Goal: Find specific fact: Find contact information

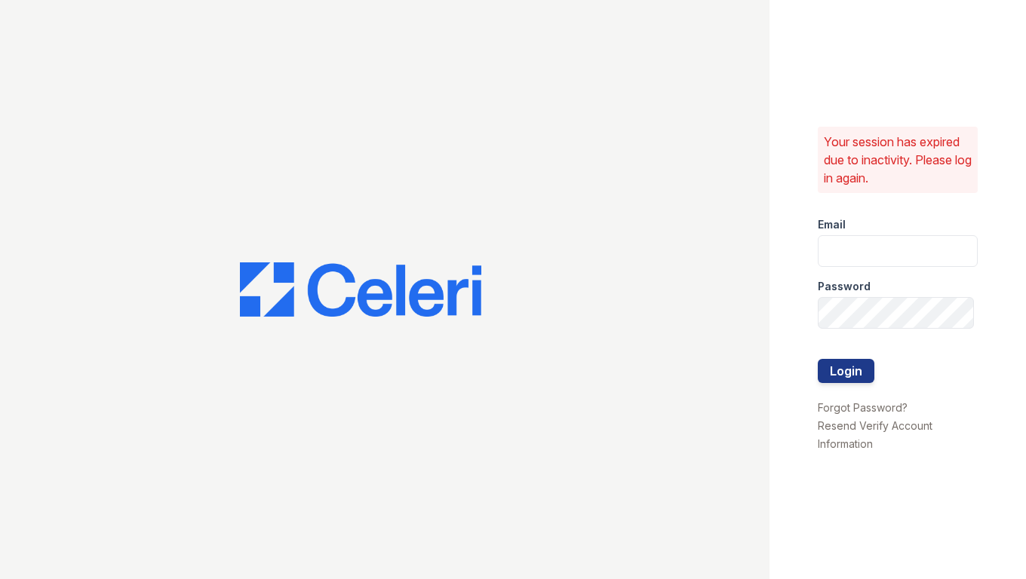
type input "shiv@auranewyork.com"
click at [838, 354] on div at bounding box center [898, 344] width 160 height 30
click at [838, 366] on button "Login" at bounding box center [846, 371] width 57 height 24
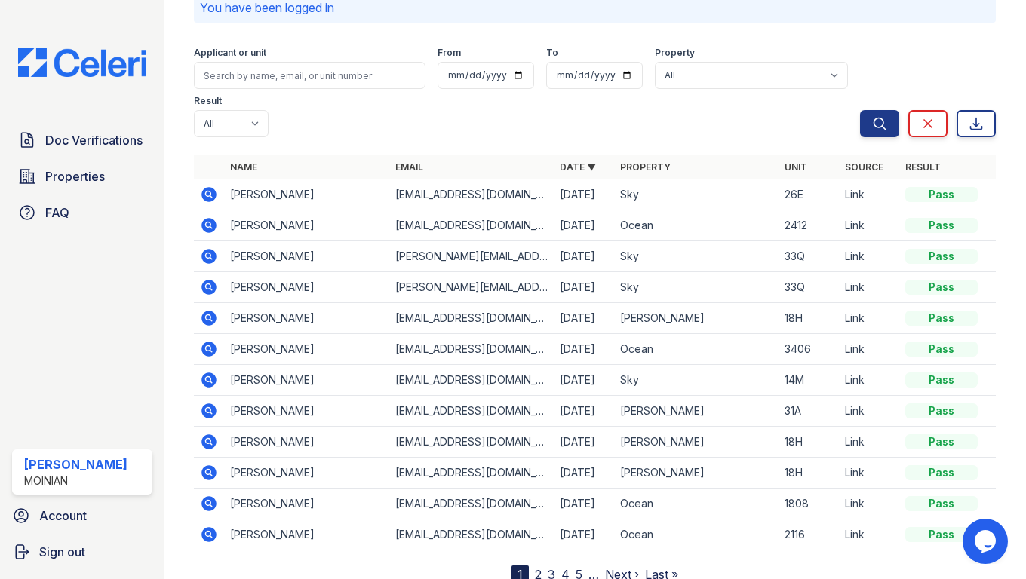
scroll to position [85, 0]
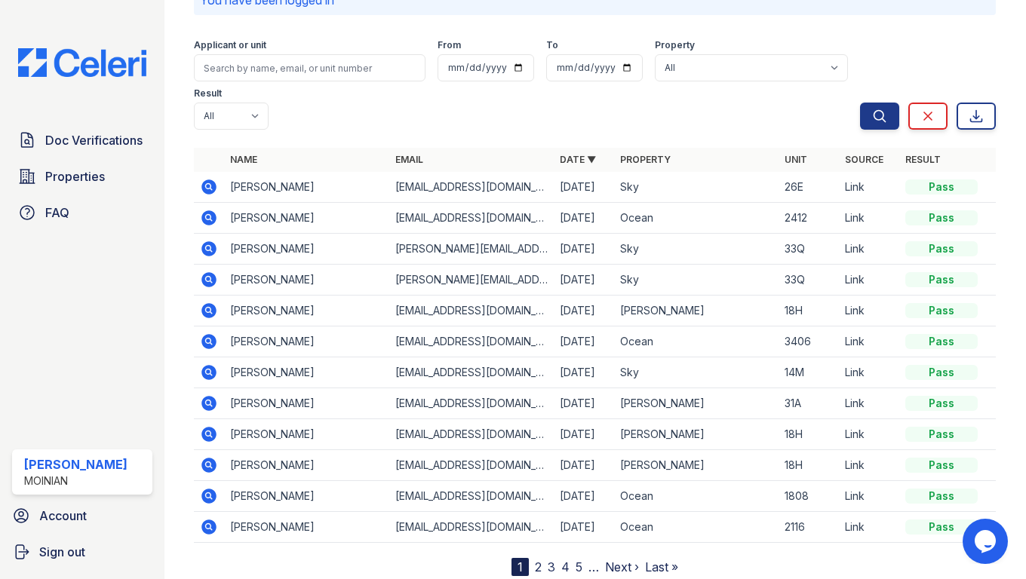
click at [541, 560] on link "2" at bounding box center [538, 567] width 7 height 15
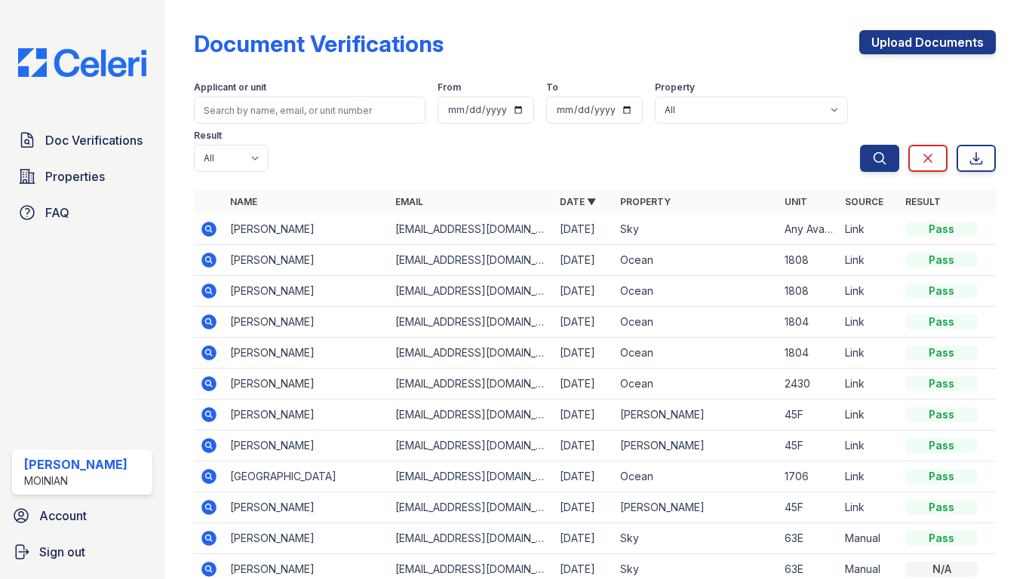
click at [207, 469] on icon at bounding box center [209, 476] width 15 height 15
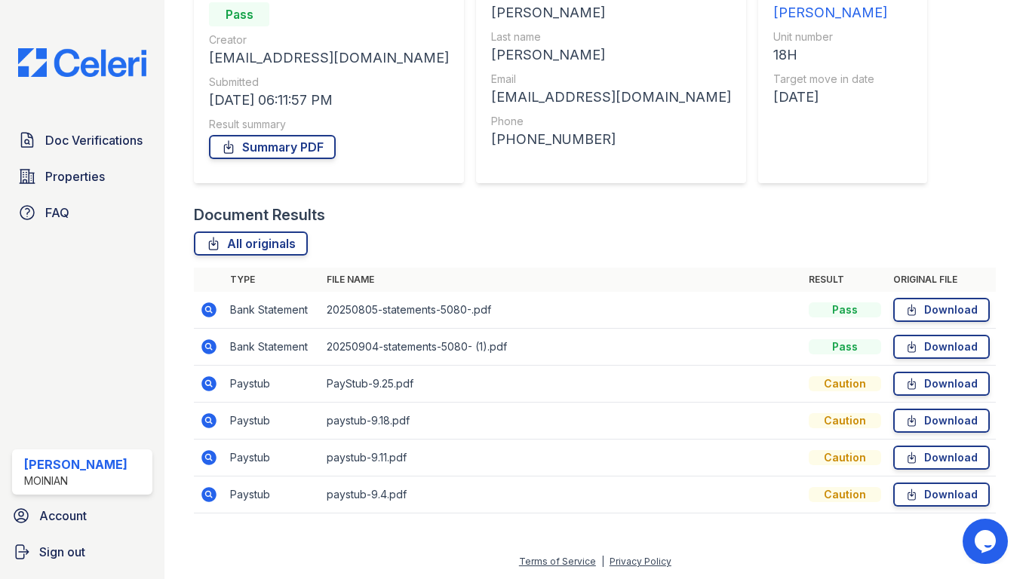
scroll to position [167, 0]
click at [209, 344] on icon at bounding box center [209, 345] width 4 height 4
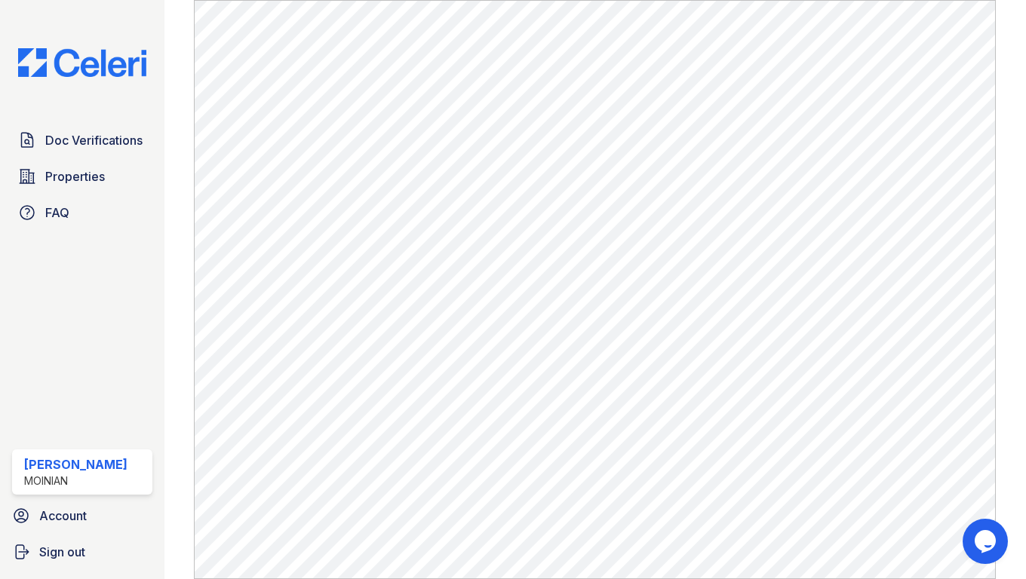
scroll to position [871, 0]
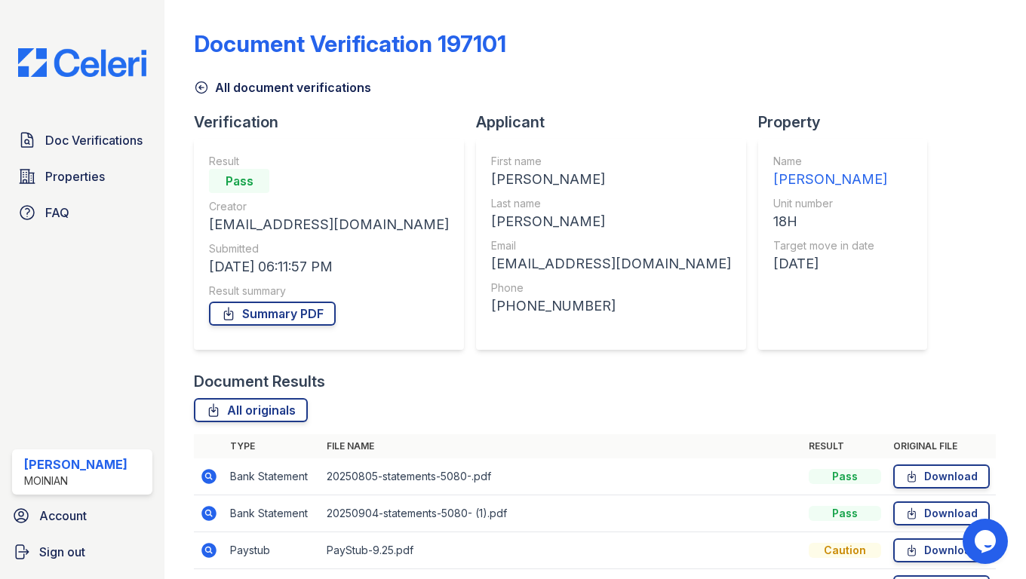
scroll to position [167, 0]
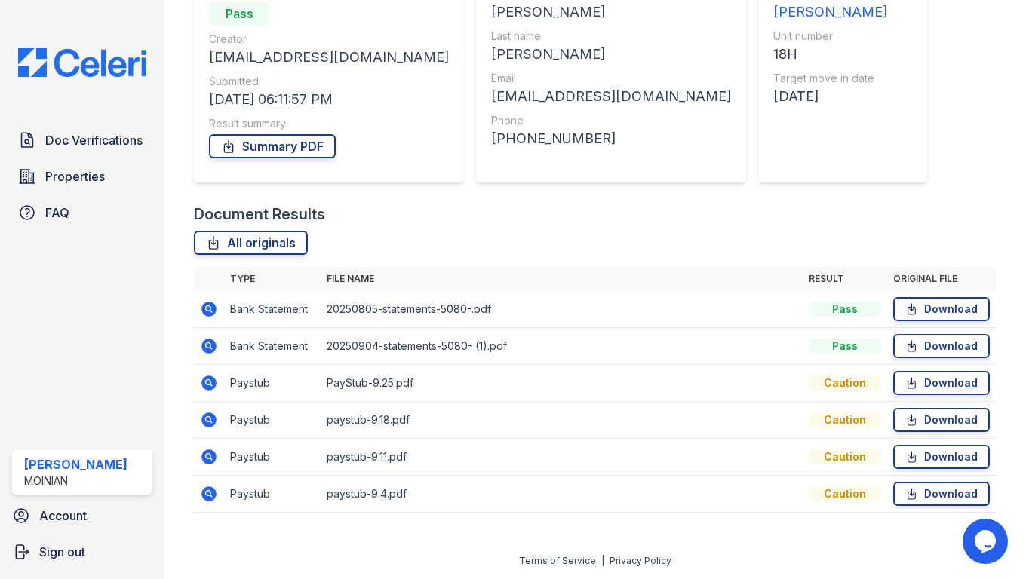
click at [210, 421] on icon at bounding box center [209, 420] width 18 height 18
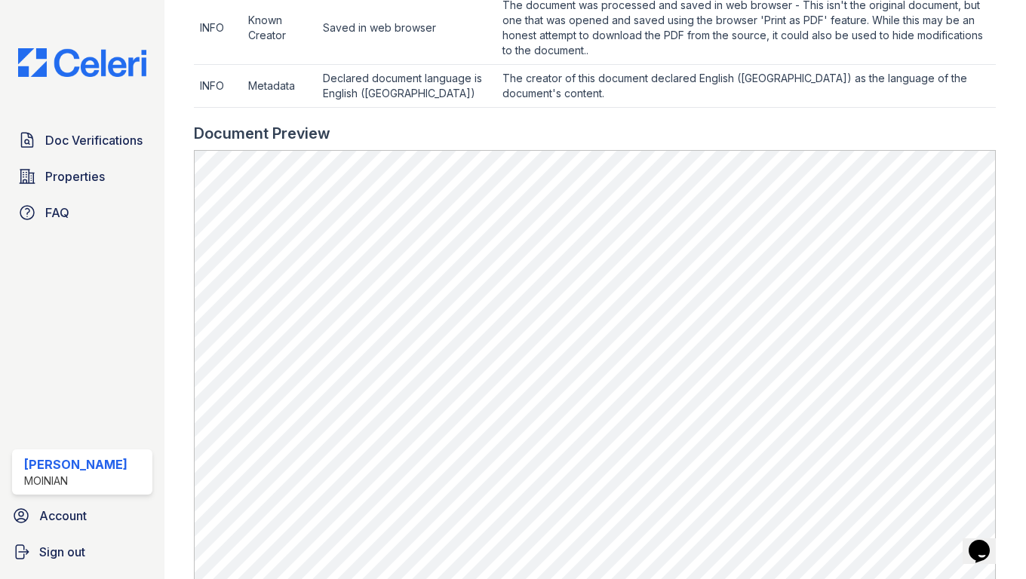
scroll to position [718, 0]
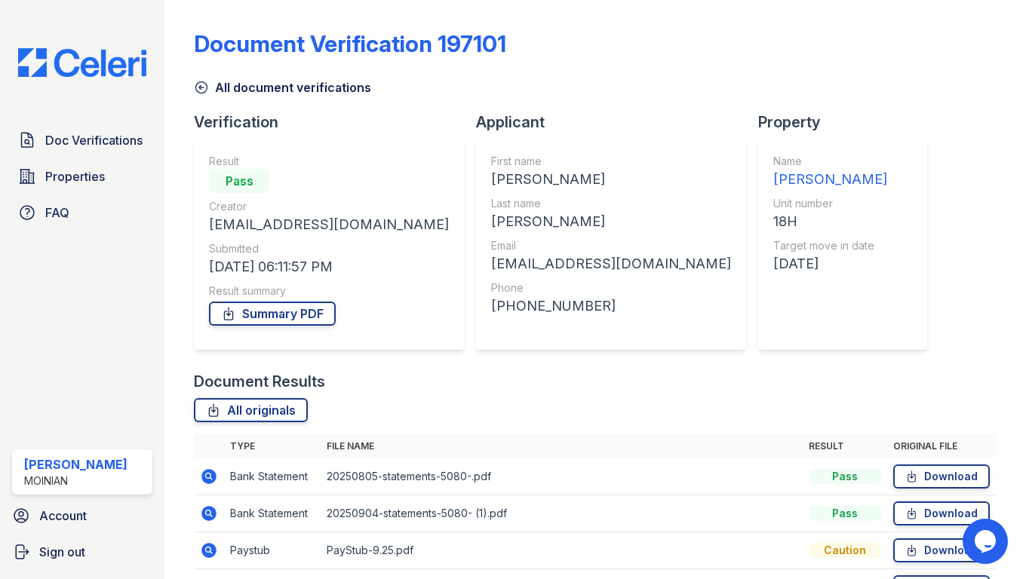
click at [491, 220] on div "Galligan" at bounding box center [611, 221] width 240 height 21
copy div "Galligan"
click at [491, 266] on div "[EMAIL_ADDRESS][DOMAIN_NAME]" at bounding box center [611, 264] width 240 height 21
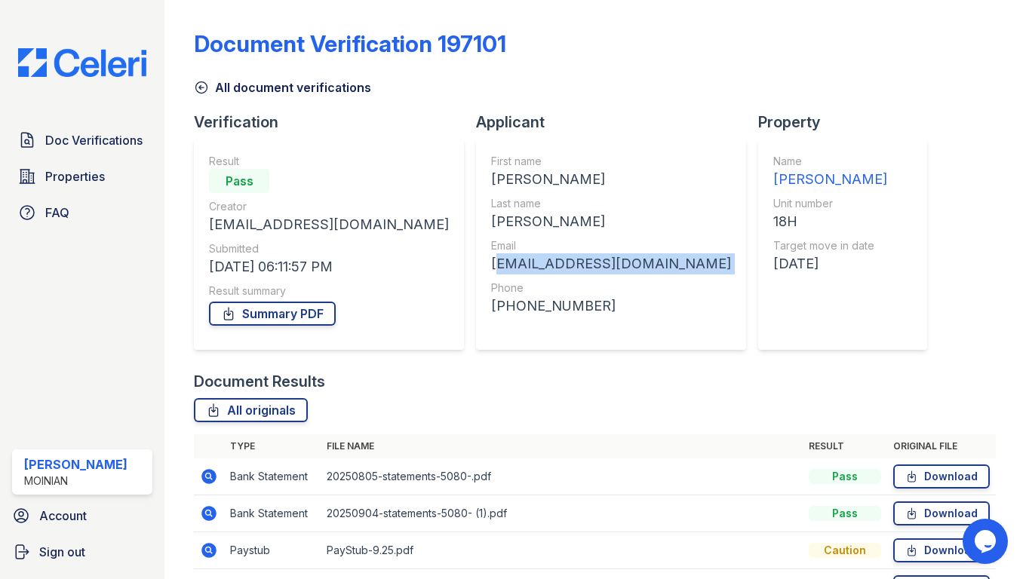
click at [491, 266] on div "[EMAIL_ADDRESS][DOMAIN_NAME]" at bounding box center [611, 264] width 240 height 21
copy div "[EMAIL_ADDRESS][DOMAIN_NAME]"
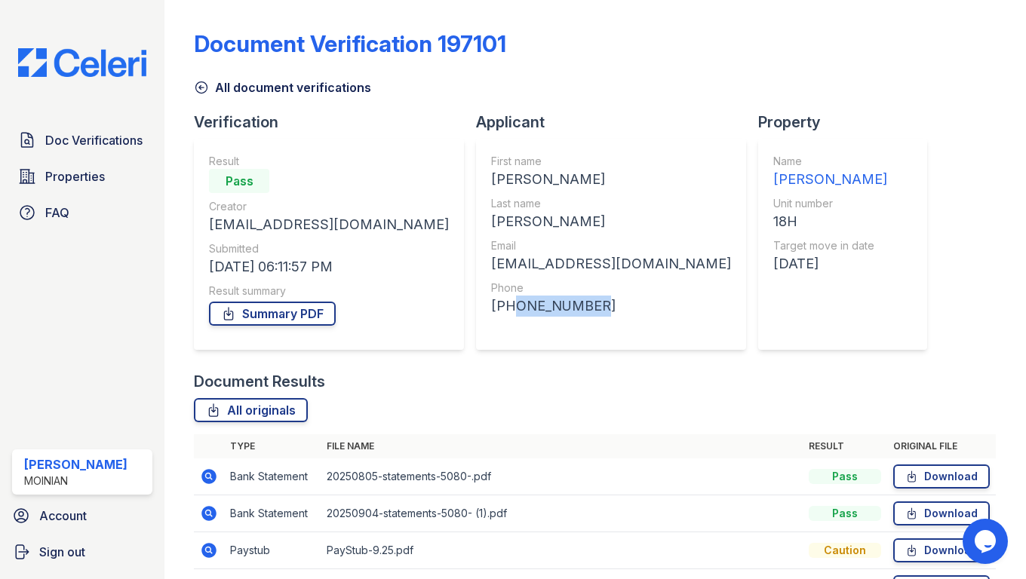
drag, startPoint x: 482, startPoint y: 306, endPoint x: 409, endPoint y: 314, distance: 73.6
click at [491, 314] on div "+15106484172" at bounding box center [611, 306] width 240 height 21
copy div "5106484172"
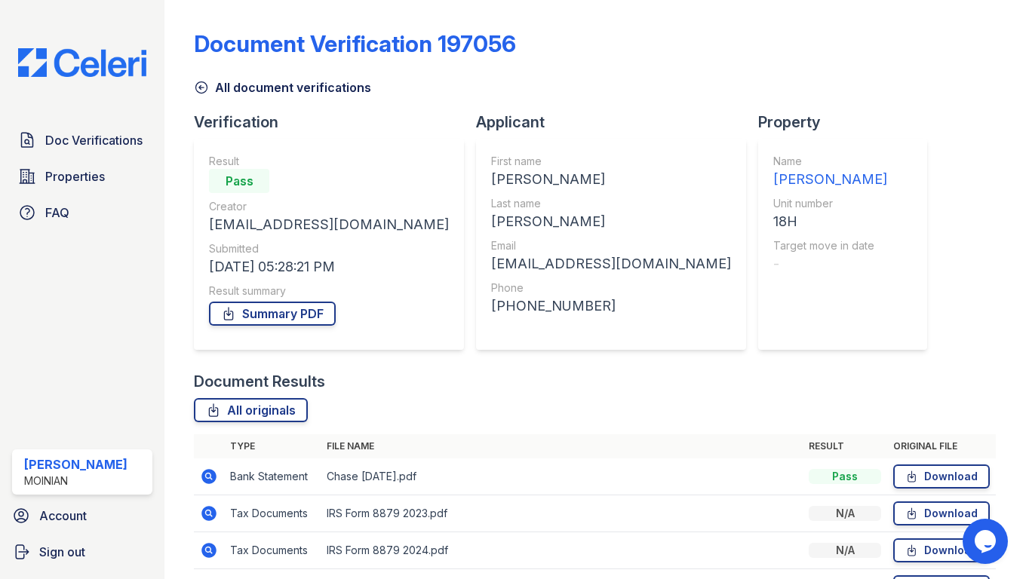
click at [491, 221] on div "[PERSON_NAME]" at bounding box center [611, 221] width 240 height 21
click at [491, 221] on div "Galligan" at bounding box center [611, 221] width 240 height 21
copy div "Galligan"
drag, startPoint x: 480, startPoint y: 309, endPoint x: 410, endPoint y: 303, distance: 70.4
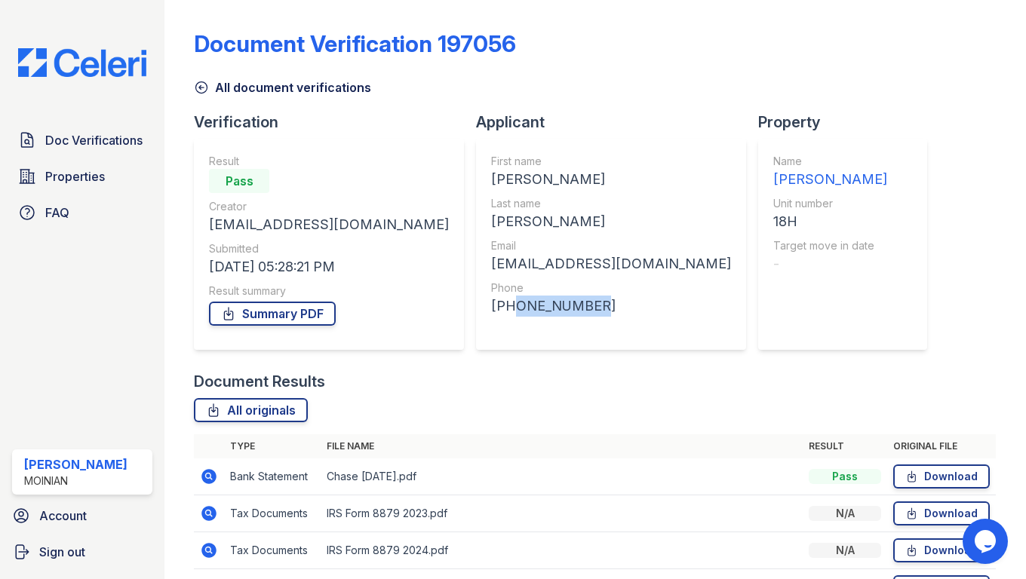
click at [491, 303] on div "+15102991714" at bounding box center [611, 306] width 240 height 21
copy div "5102991714"
click at [536, 265] on div "First name Andrew Last name Galligan Email galliganap@gmail.com Phone +15102991…" at bounding box center [611, 244] width 270 height 211
click at [491, 264] on div "galliganap@gmail.com" at bounding box center [611, 264] width 240 height 21
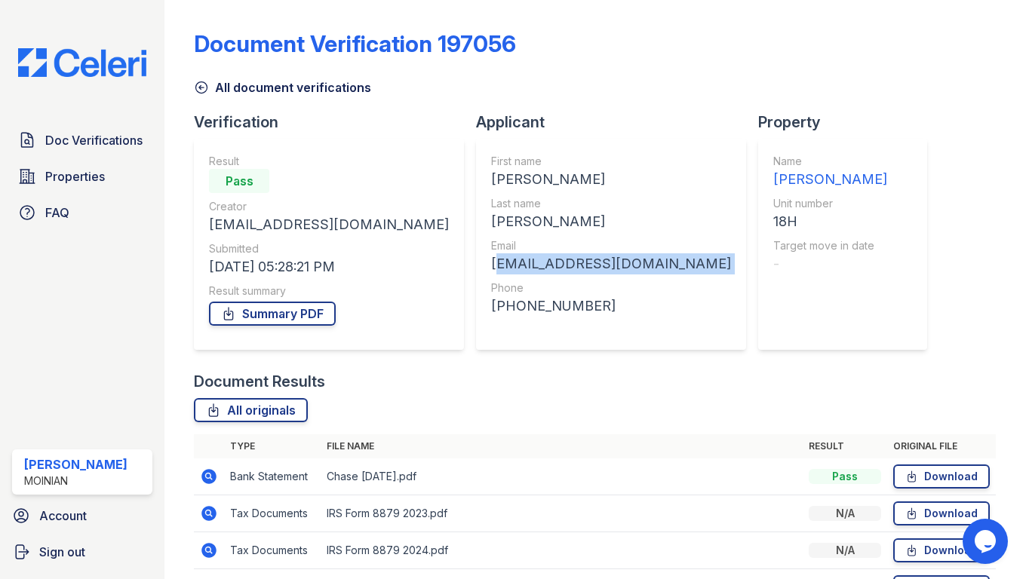
click at [491, 264] on div "[EMAIL_ADDRESS][DOMAIN_NAME]" at bounding box center [611, 264] width 240 height 21
copy div "[EMAIL_ADDRESS][DOMAIN_NAME]"
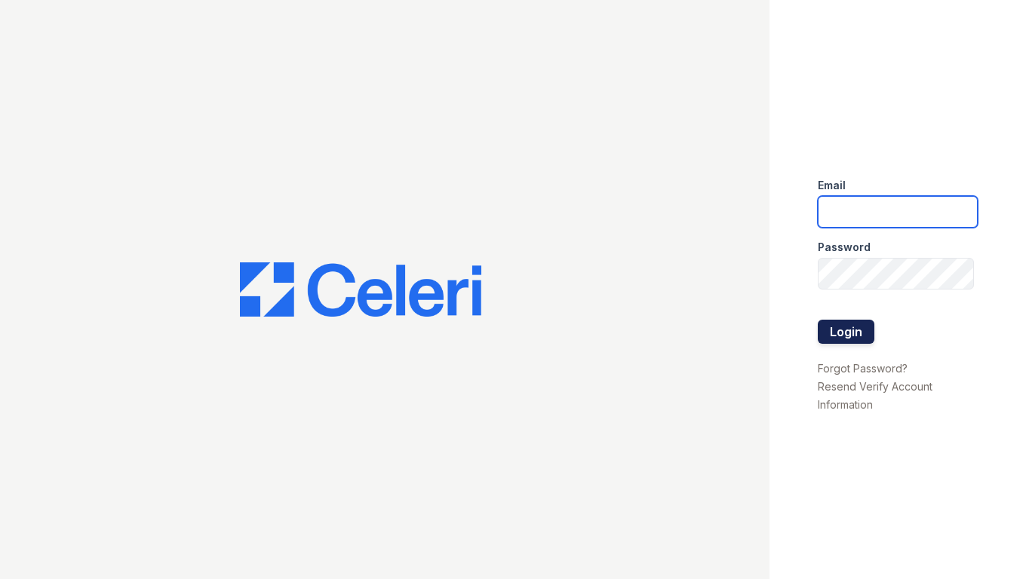
type input "[EMAIL_ADDRESS][DOMAIN_NAME]"
click at [852, 321] on button "Login" at bounding box center [846, 332] width 57 height 24
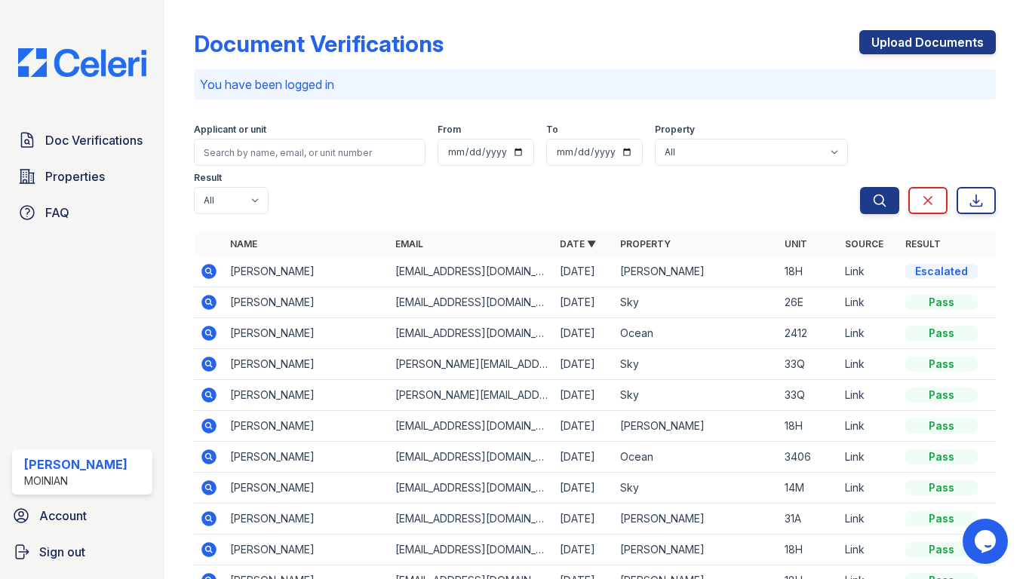
click at [207, 264] on icon at bounding box center [209, 271] width 15 height 15
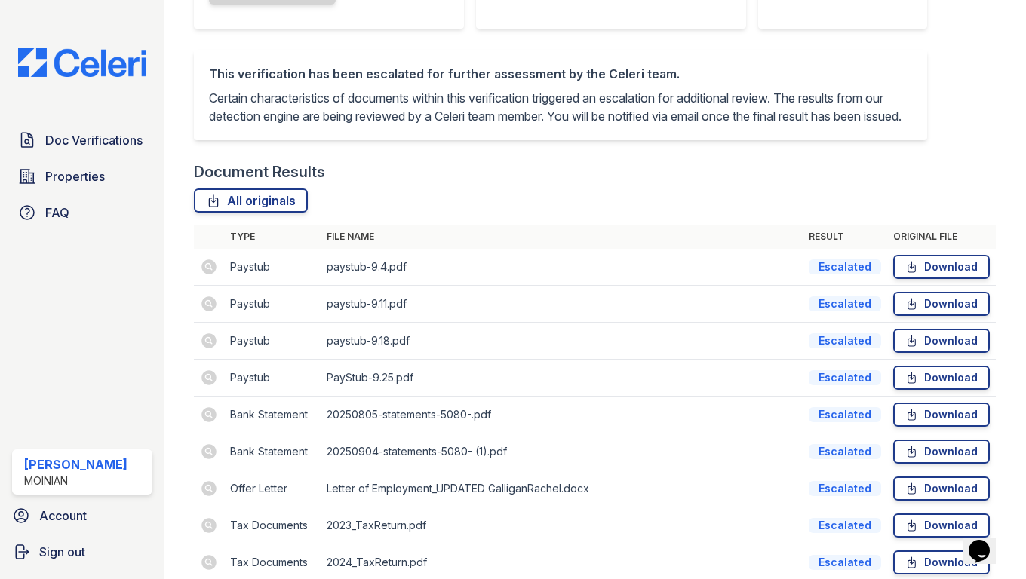
scroll to position [445, 0]
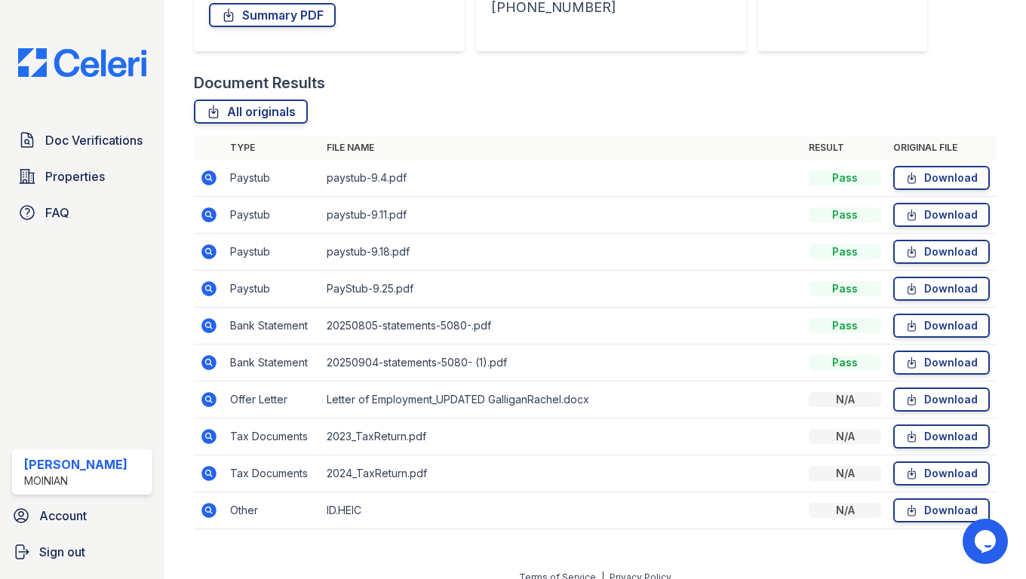
scroll to position [304, 0]
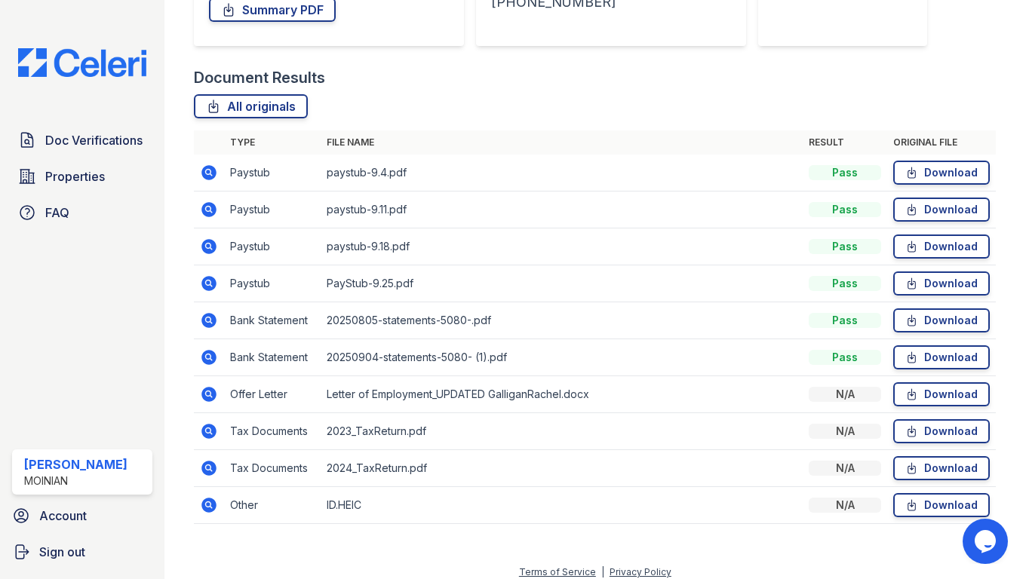
click at [211, 395] on icon at bounding box center [209, 394] width 15 height 15
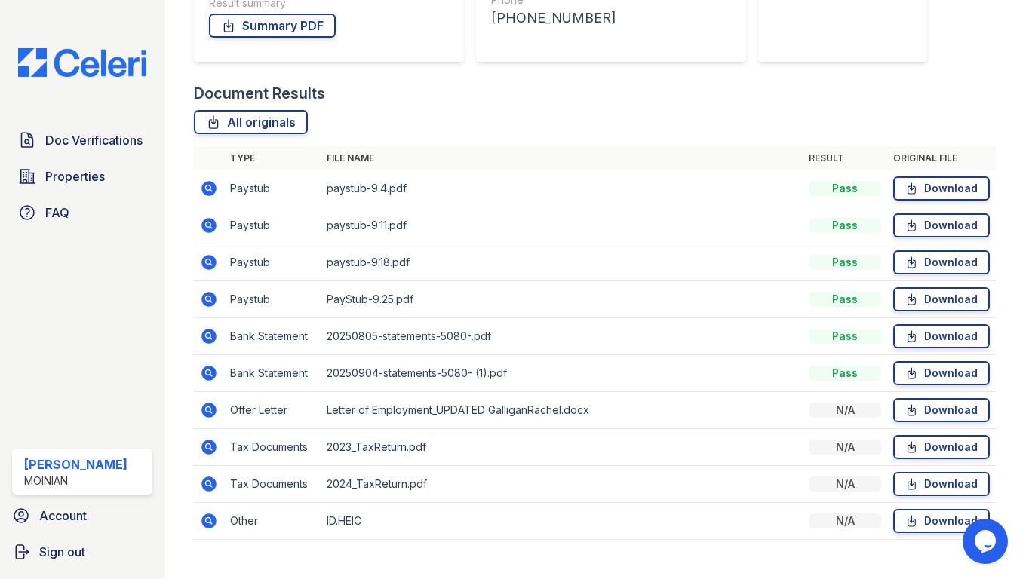
scroll to position [306, 0]
